Goal: Task Accomplishment & Management: Complete application form

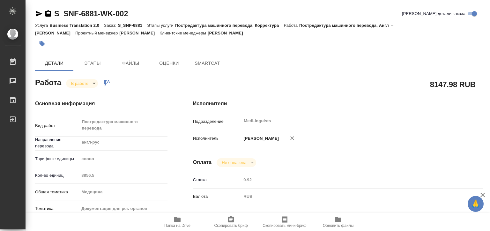
type textarea "x"
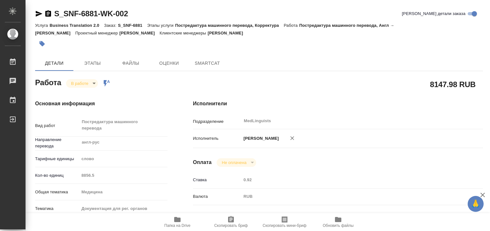
type textarea "x"
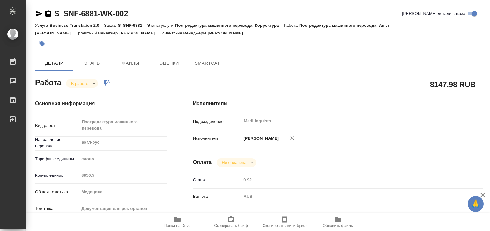
type textarea "x"
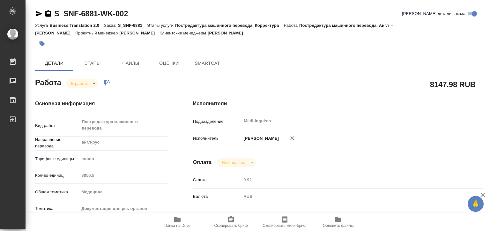
type textarea "x"
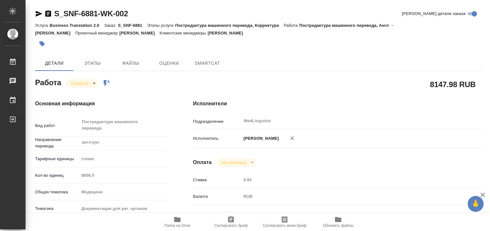
type textarea "x"
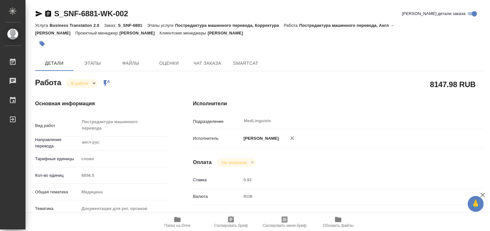
type textarea "x"
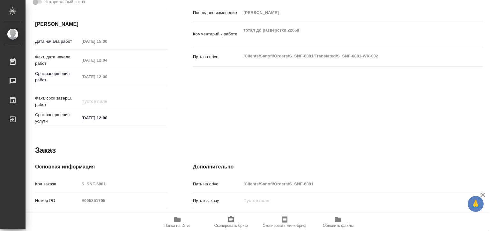
scroll to position [320, 0]
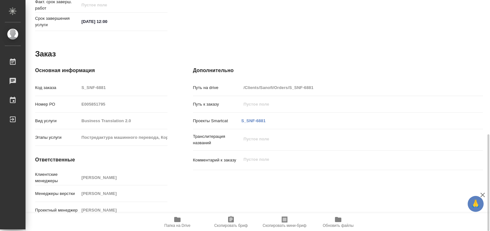
type textarea "x"
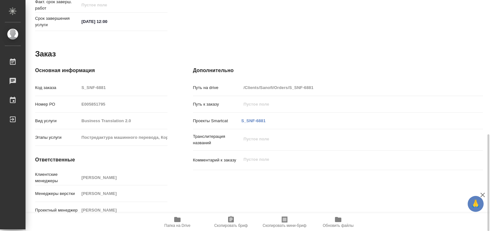
type textarea "x"
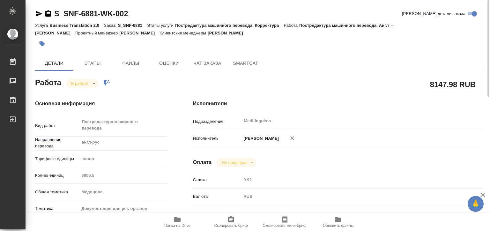
scroll to position [64, 0]
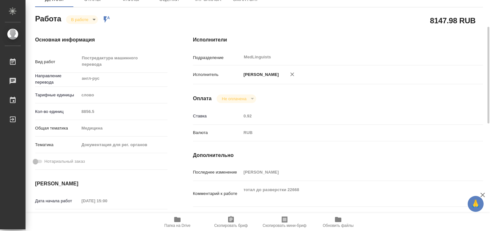
click at [174, 222] on icon "button" at bounding box center [178, 220] width 8 height 8
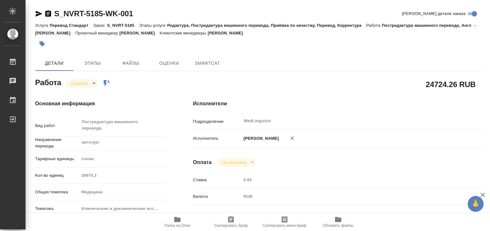
type textarea "x"
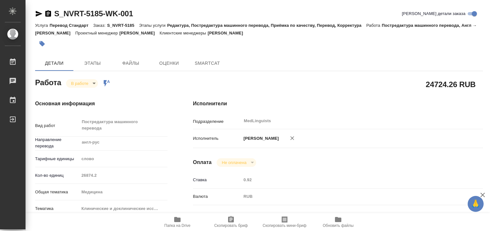
type textarea "x"
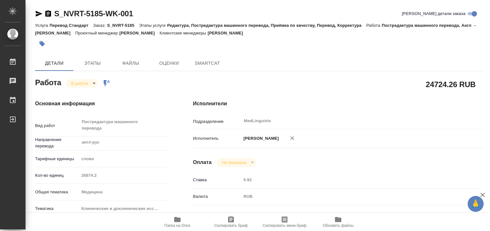
type textarea "x"
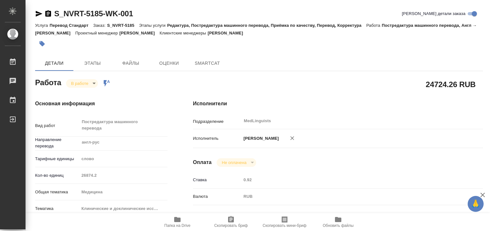
type textarea "x"
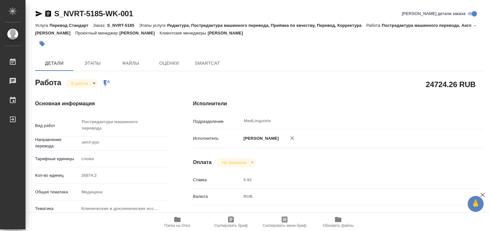
type textarea "x"
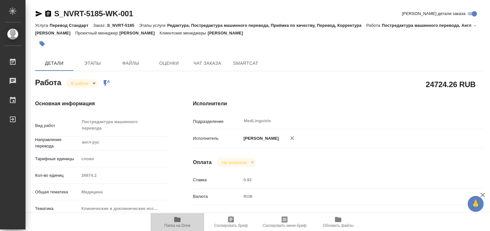
click at [169, 226] on span "Папка на Drive" at bounding box center [177, 225] width 26 height 4
type textarea "x"
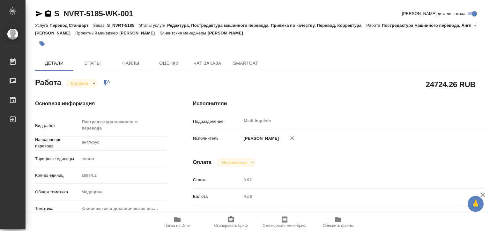
type textarea "x"
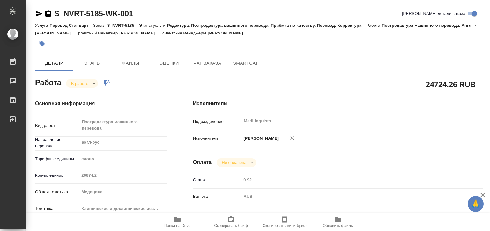
type textarea "x"
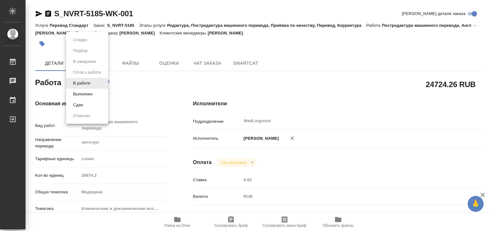
click at [91, 83] on body "🙏 .cls-1 fill:#fff; AWATERA Matveeva Elena Работы 0 Чаты График Выйти S_NVRT-51…" at bounding box center [245, 115] width 490 height 231
click at [91, 94] on button "Выполнен" at bounding box center [82, 94] width 23 height 7
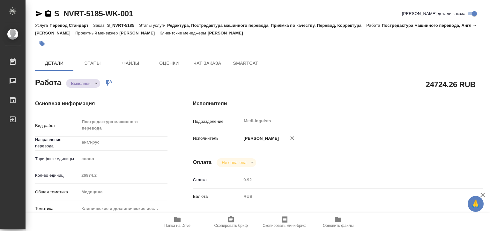
type textarea "x"
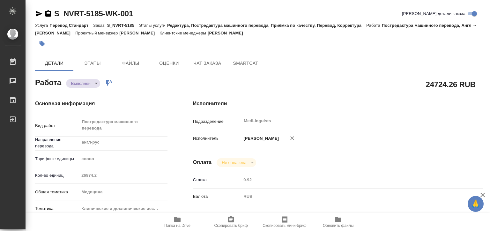
type textarea "x"
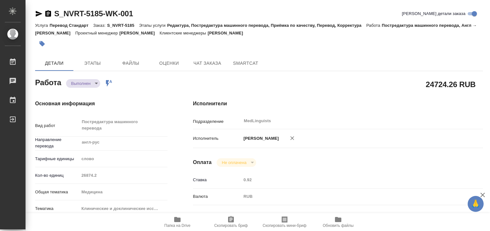
type textarea "x"
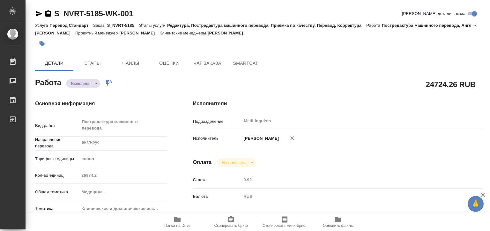
type textarea "x"
